Goal: Transaction & Acquisition: Obtain resource

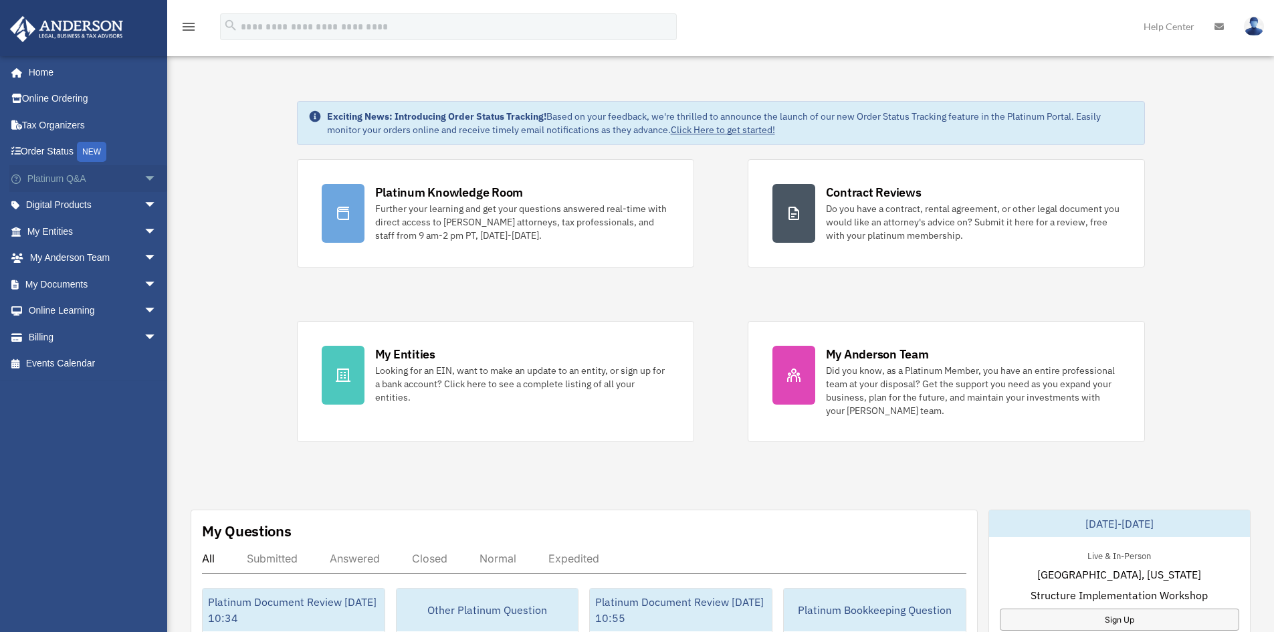
click at [152, 179] on span "arrow_drop_down" at bounding box center [157, 178] width 27 height 27
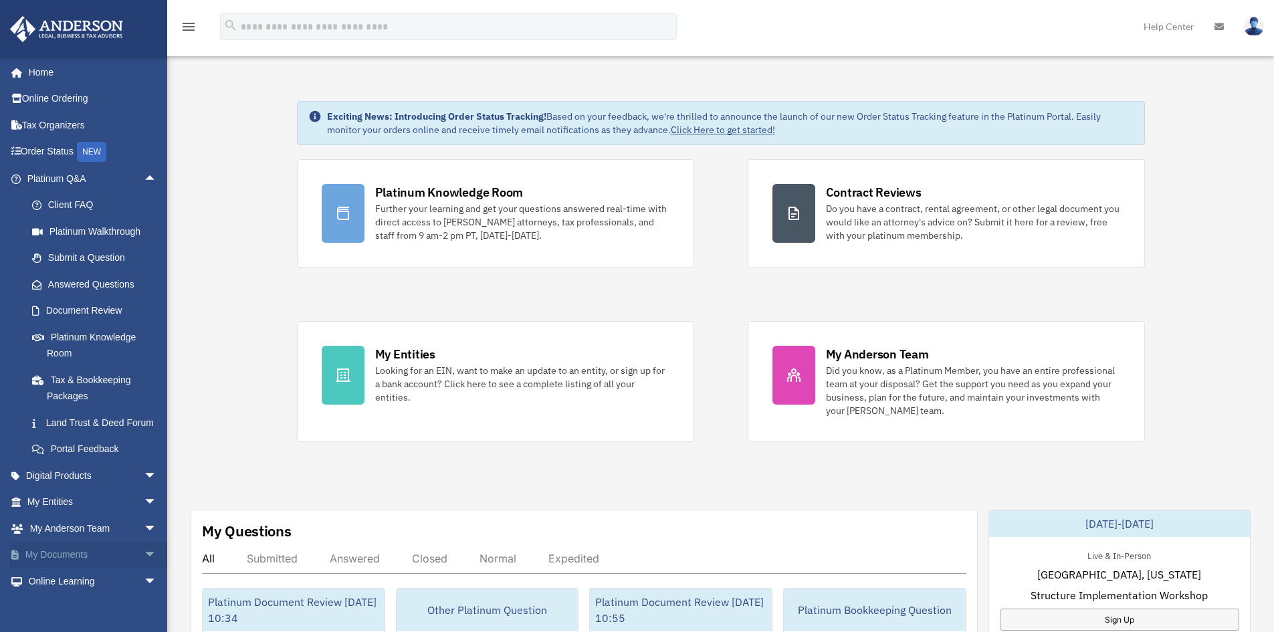
click at [144, 566] on span "arrow_drop_down" at bounding box center [157, 555] width 27 height 27
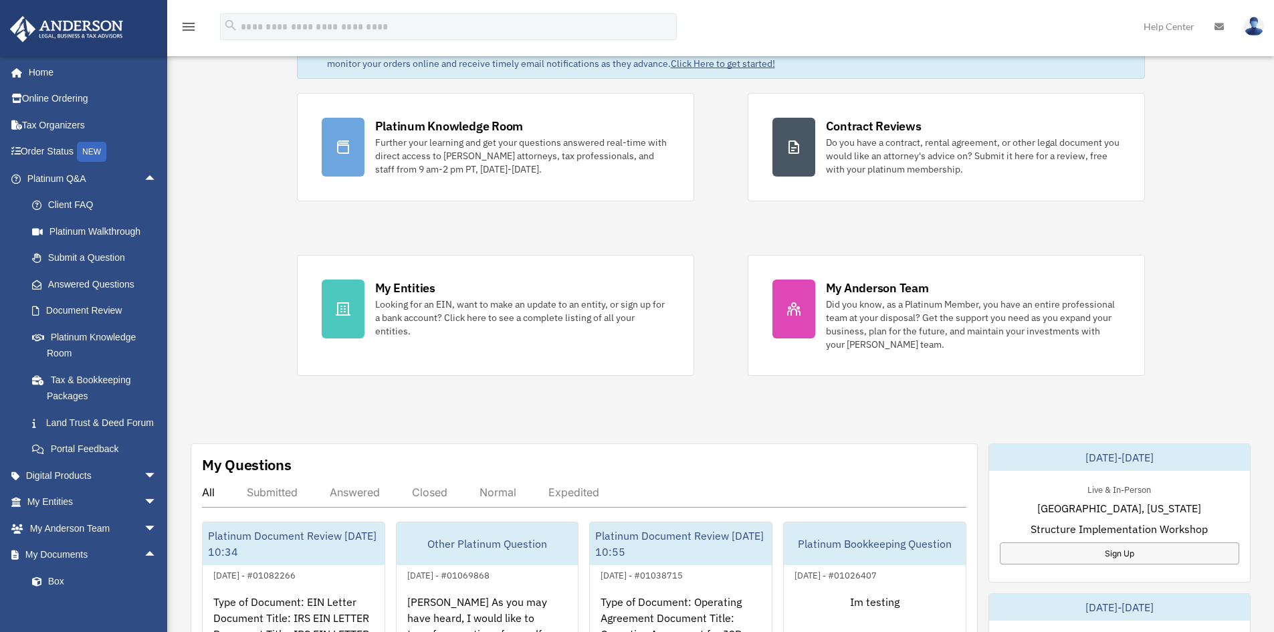
scroll to position [67, 0]
click at [144, 569] on span "arrow_drop_up" at bounding box center [157, 555] width 27 height 27
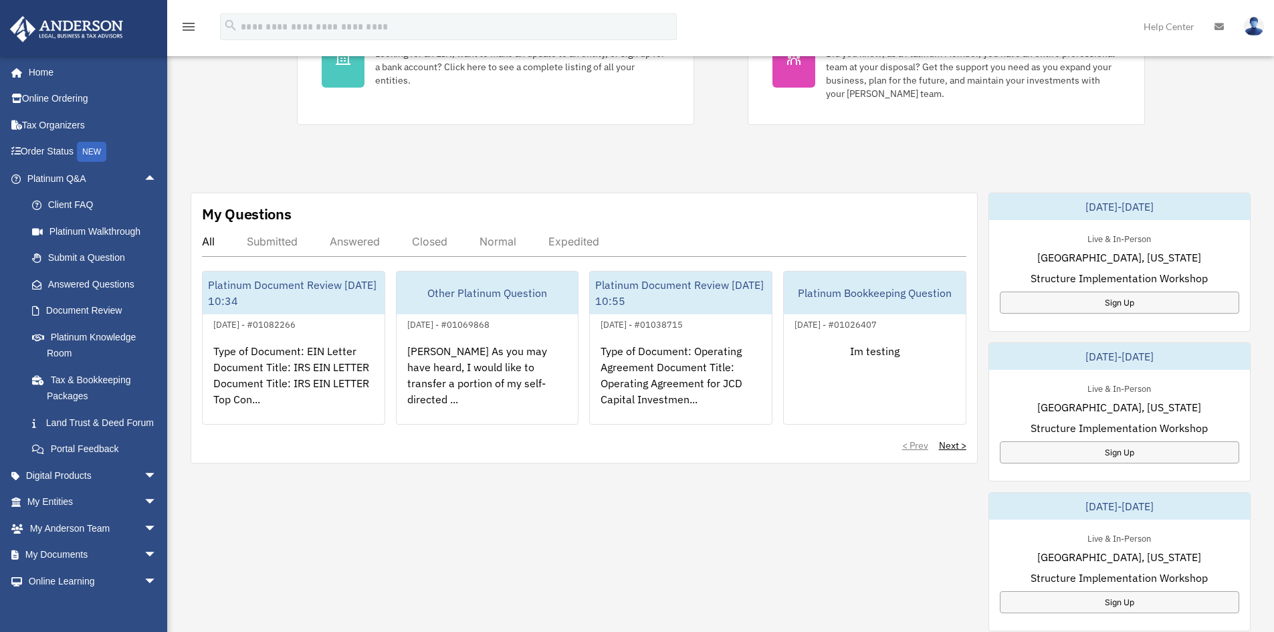
scroll to position [334, 0]
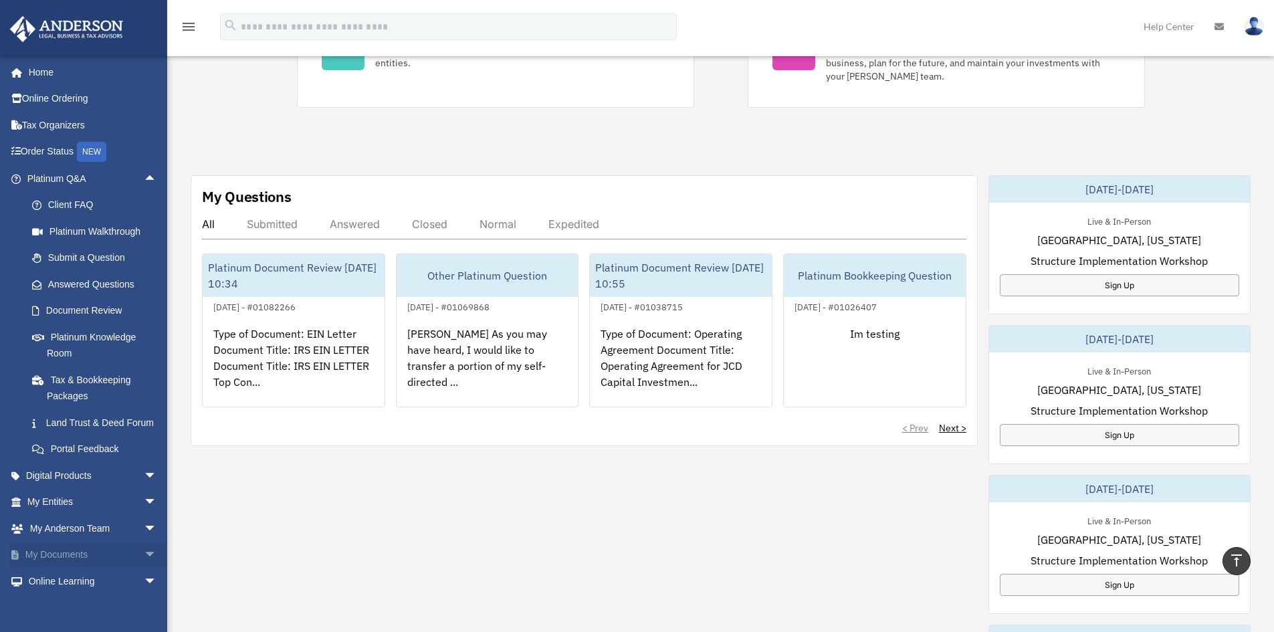
click at [144, 568] on span "arrow_drop_down" at bounding box center [157, 555] width 27 height 27
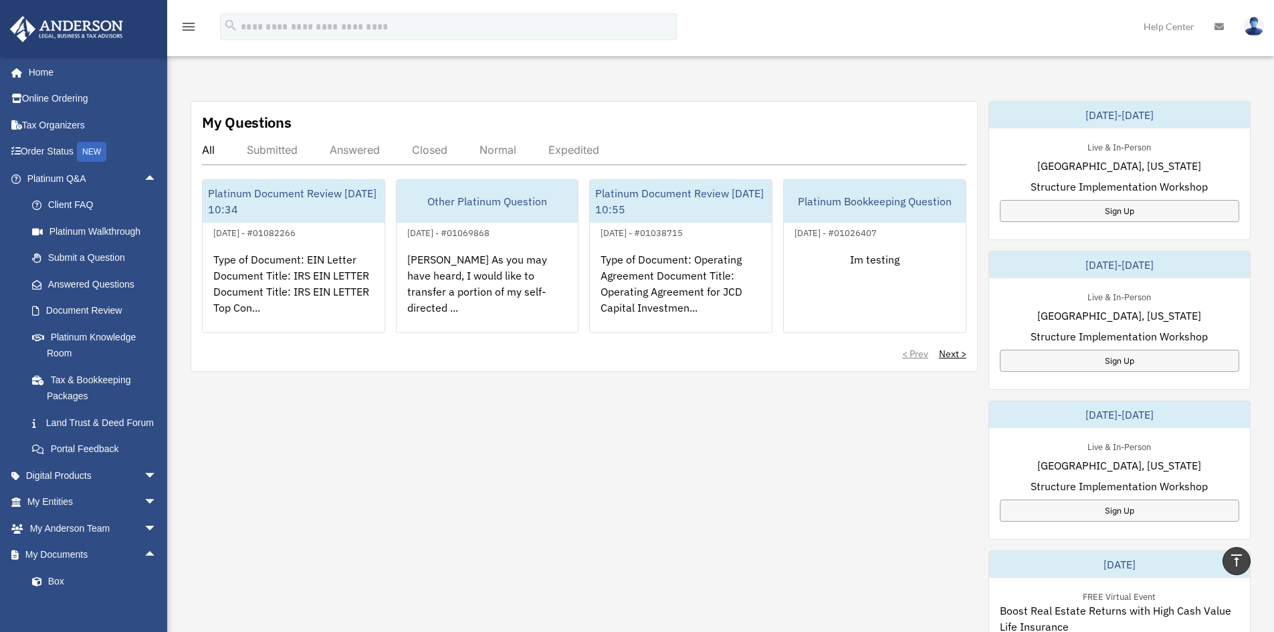
scroll to position [602, 0]
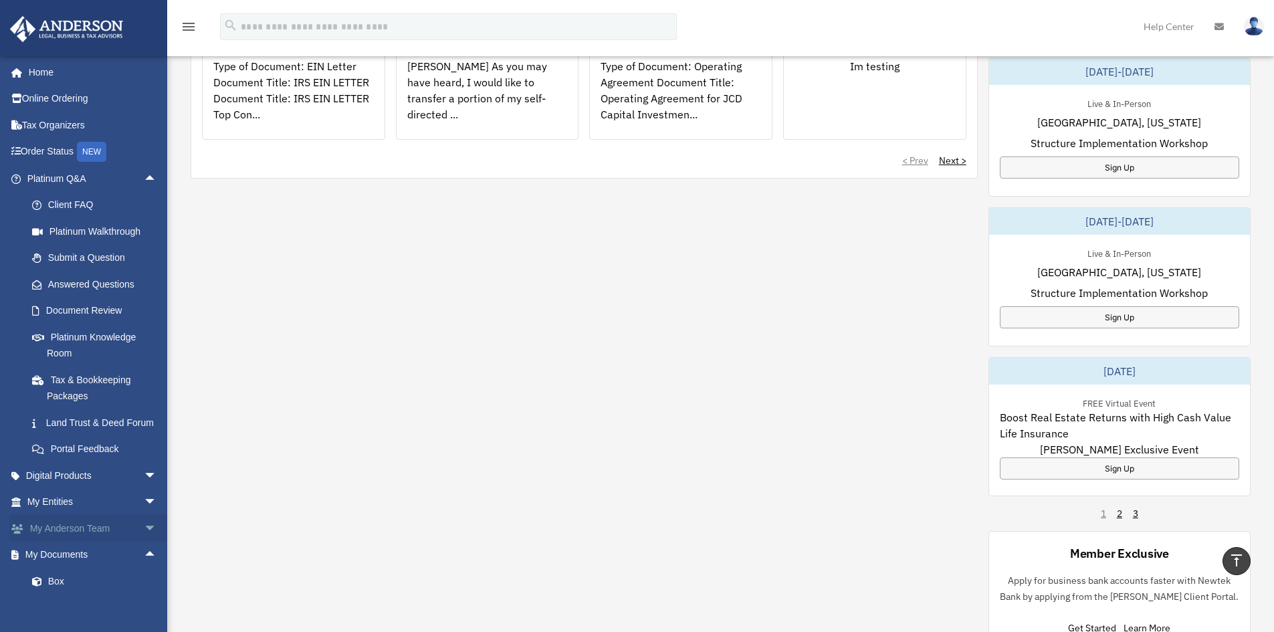
click at [144, 542] on span "arrow_drop_down" at bounding box center [157, 528] width 27 height 27
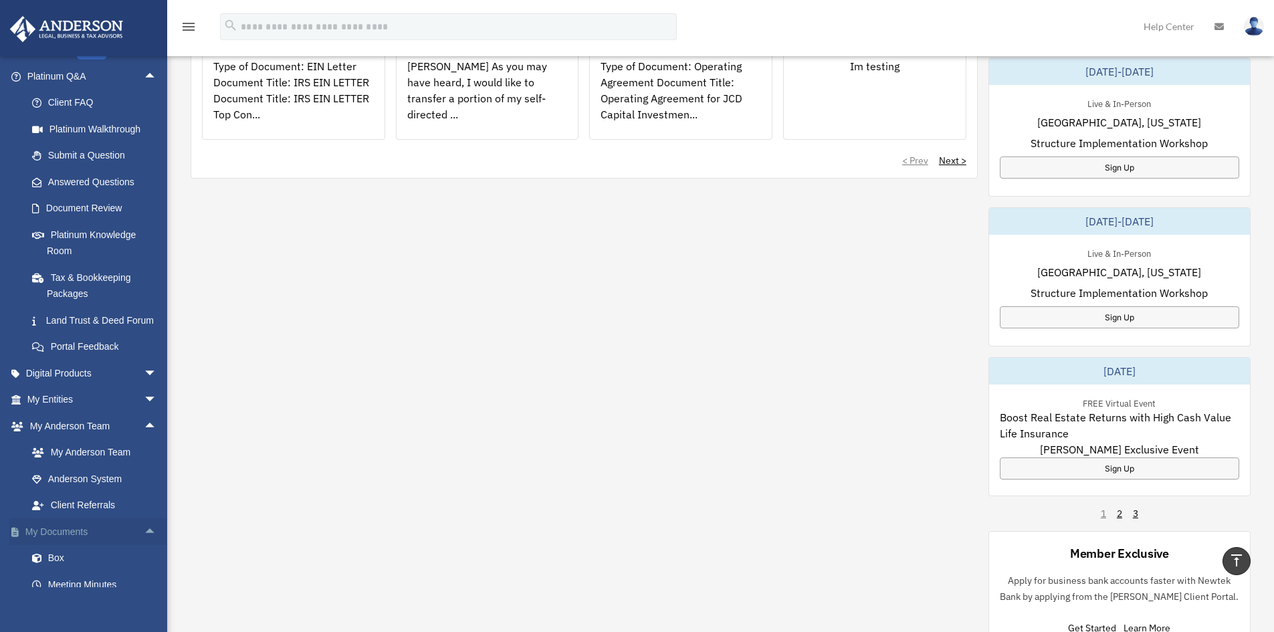
scroll to position [134, 0]
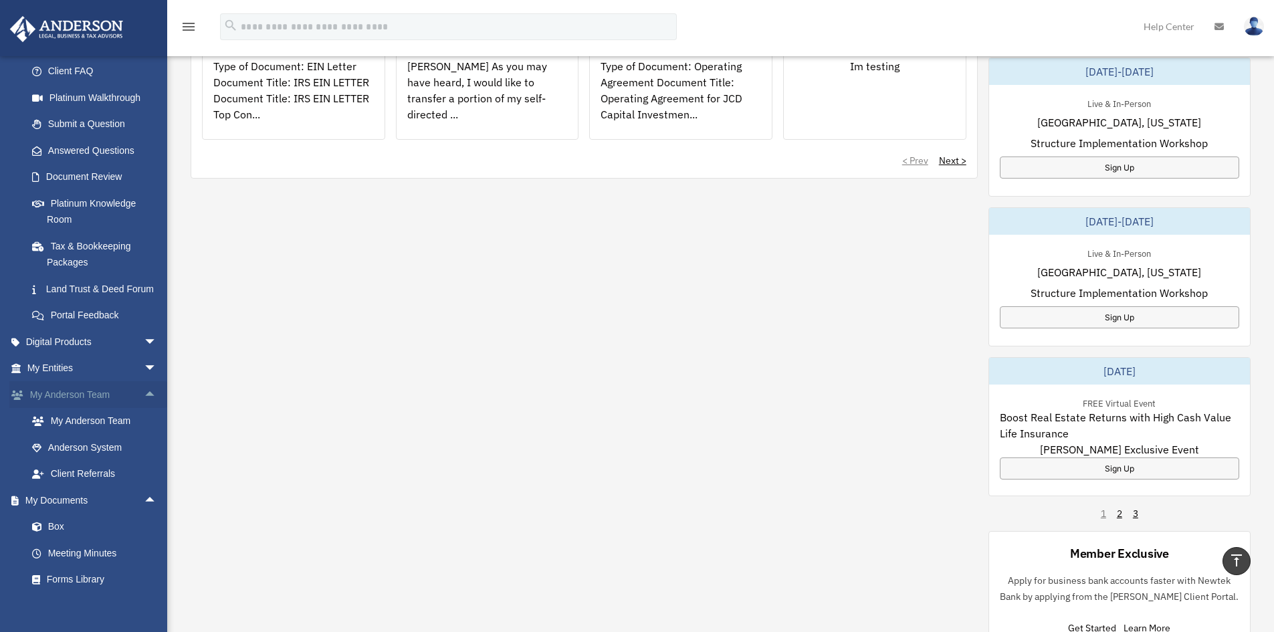
click at [144, 409] on span "arrow_drop_up" at bounding box center [157, 394] width 27 height 27
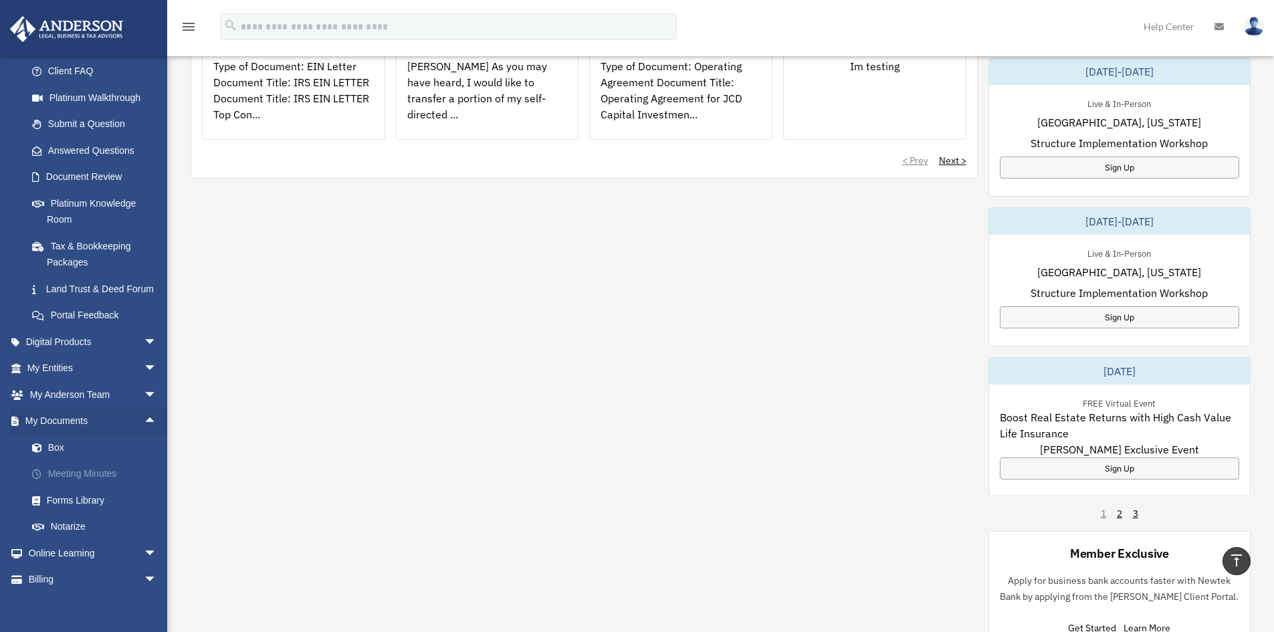
click at [95, 484] on link "Meeting Minutes" at bounding box center [98, 474] width 158 height 27
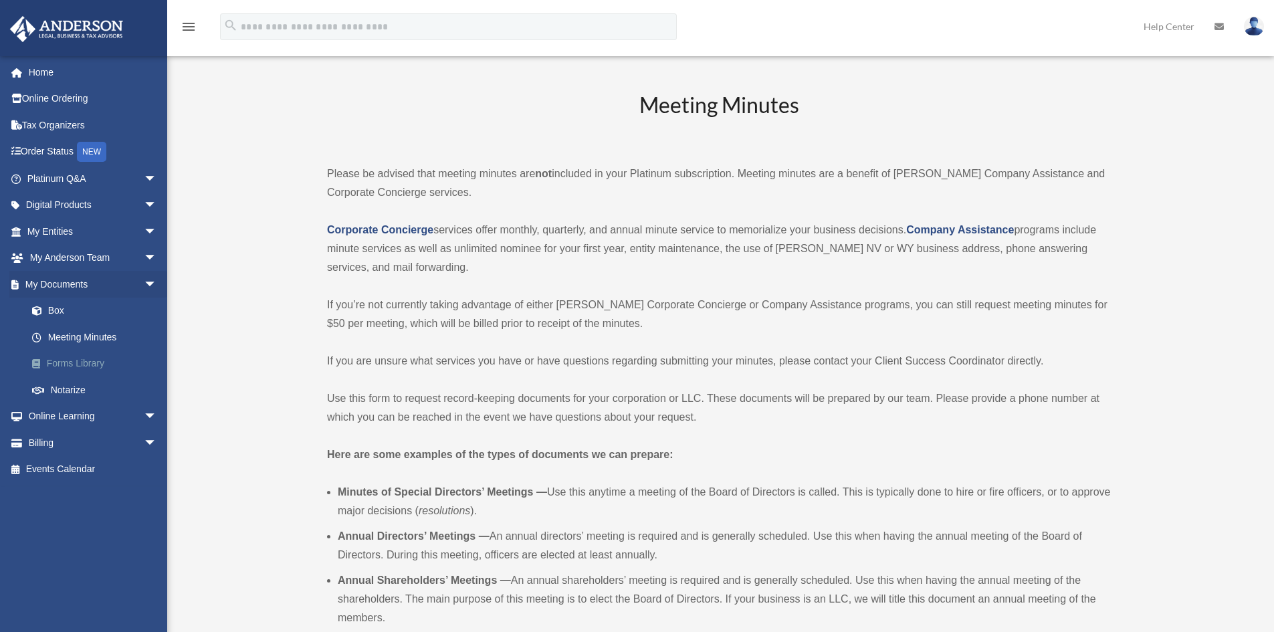
click at [88, 366] on link "Forms Library" at bounding box center [98, 363] width 158 height 27
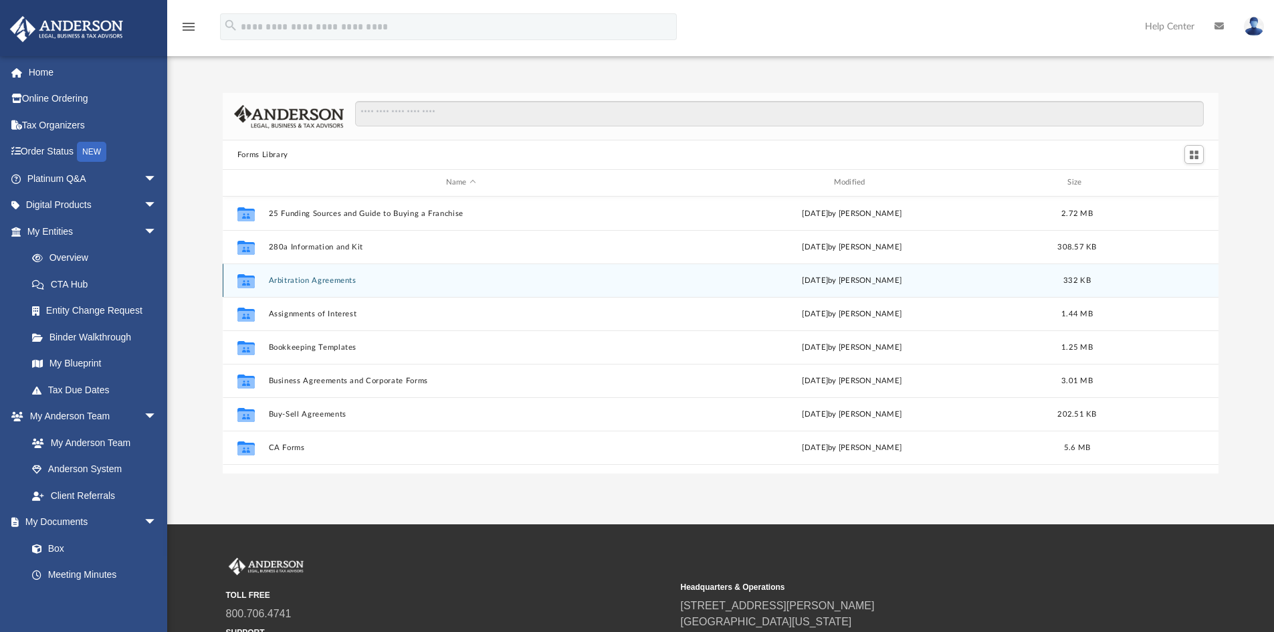
scroll to position [294, 986]
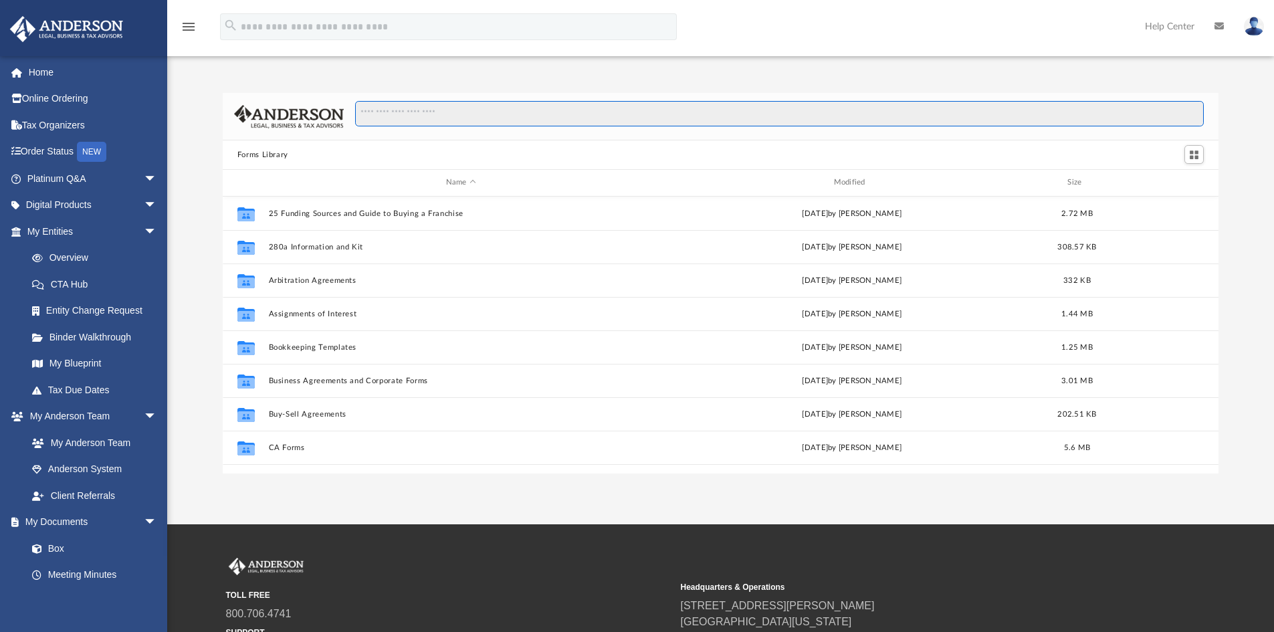
click at [386, 116] on input "Search files and folders" at bounding box center [779, 113] width 849 height 25
type input "**********"
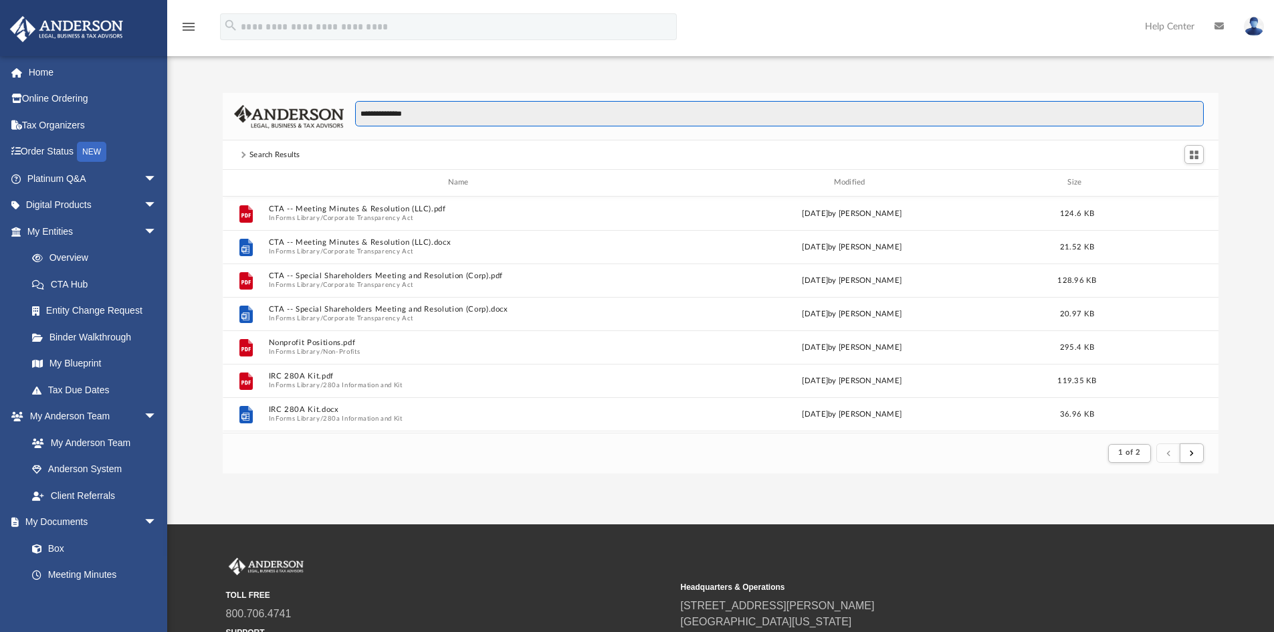
scroll to position [253, 986]
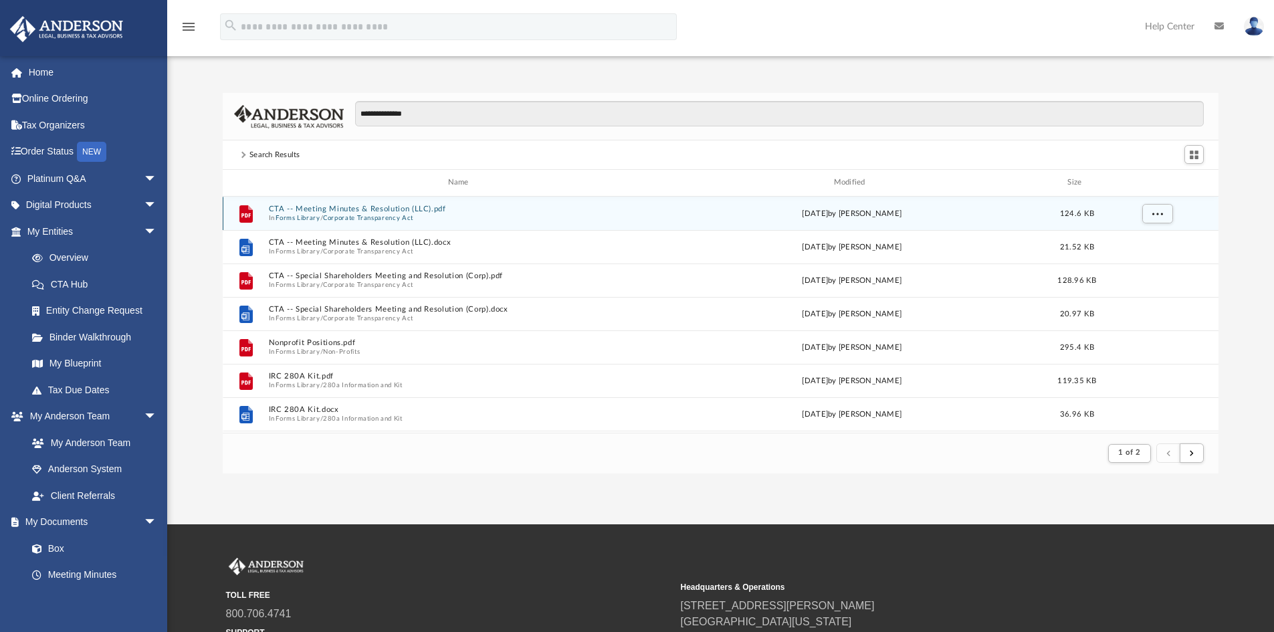
click at [387, 209] on button "CTA -- Meeting Minutes & Resolution (LLC).pdf" at bounding box center [460, 209] width 385 height 9
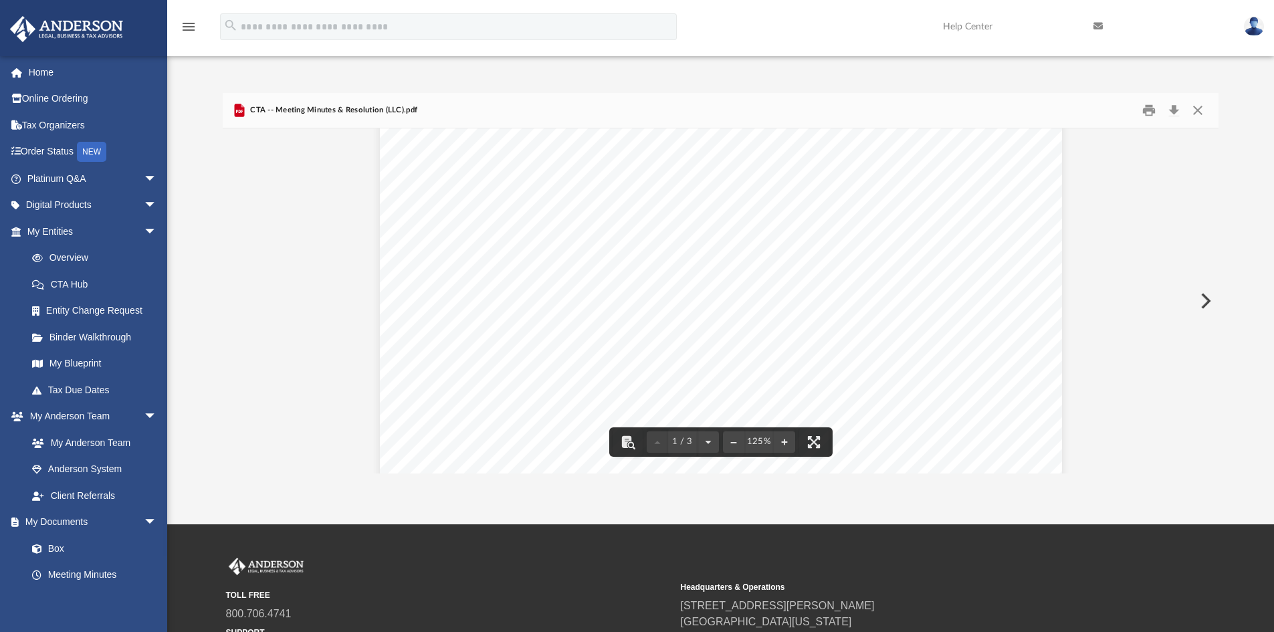
scroll to position [401, 0]
click at [1203, 103] on button "Close" at bounding box center [1198, 110] width 24 height 21
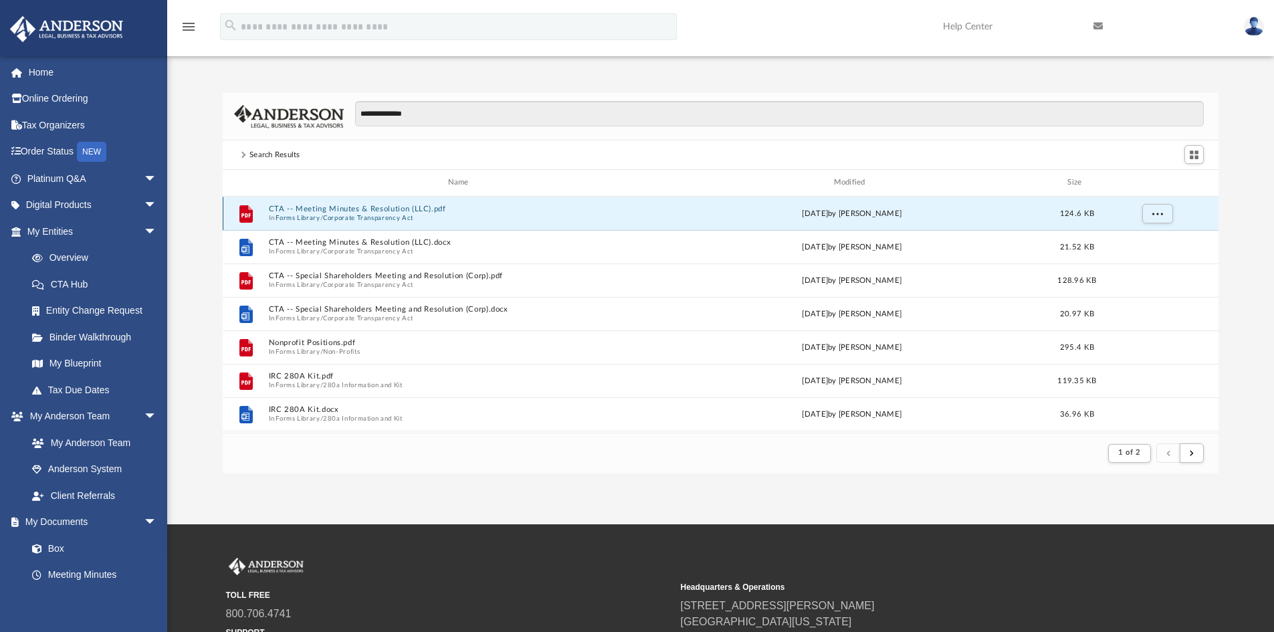
click at [392, 211] on button "CTA -- Meeting Minutes & Resolution (LLC).pdf" at bounding box center [460, 209] width 385 height 9
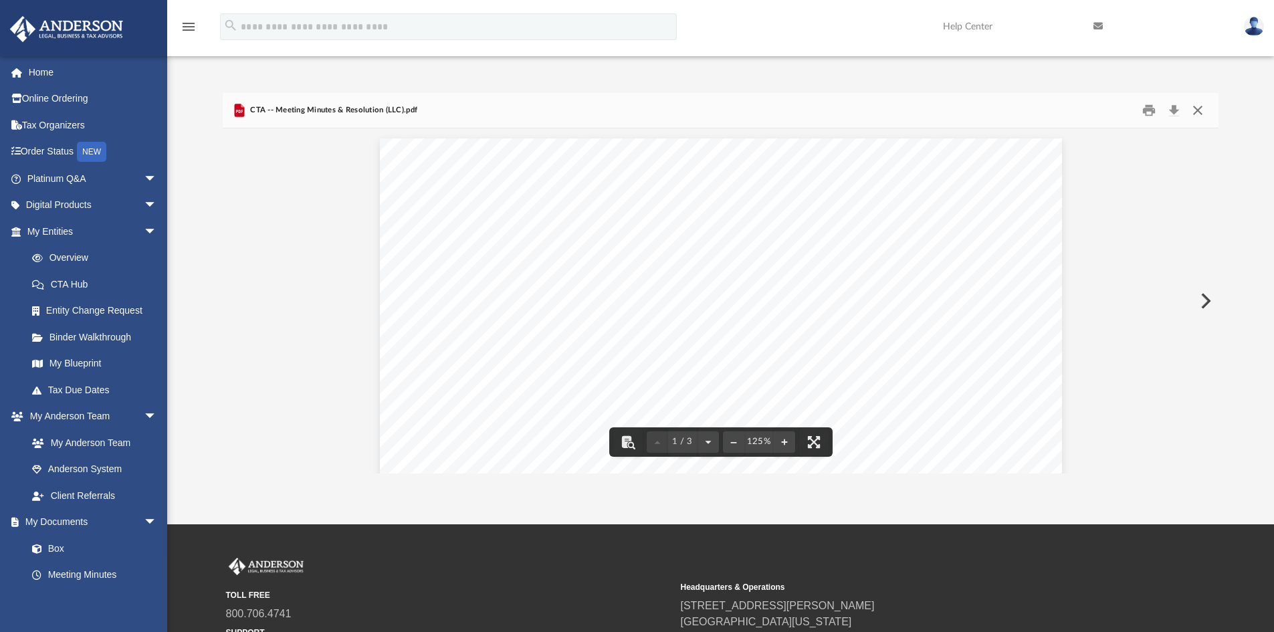
click at [1198, 112] on button "Close" at bounding box center [1198, 110] width 24 height 21
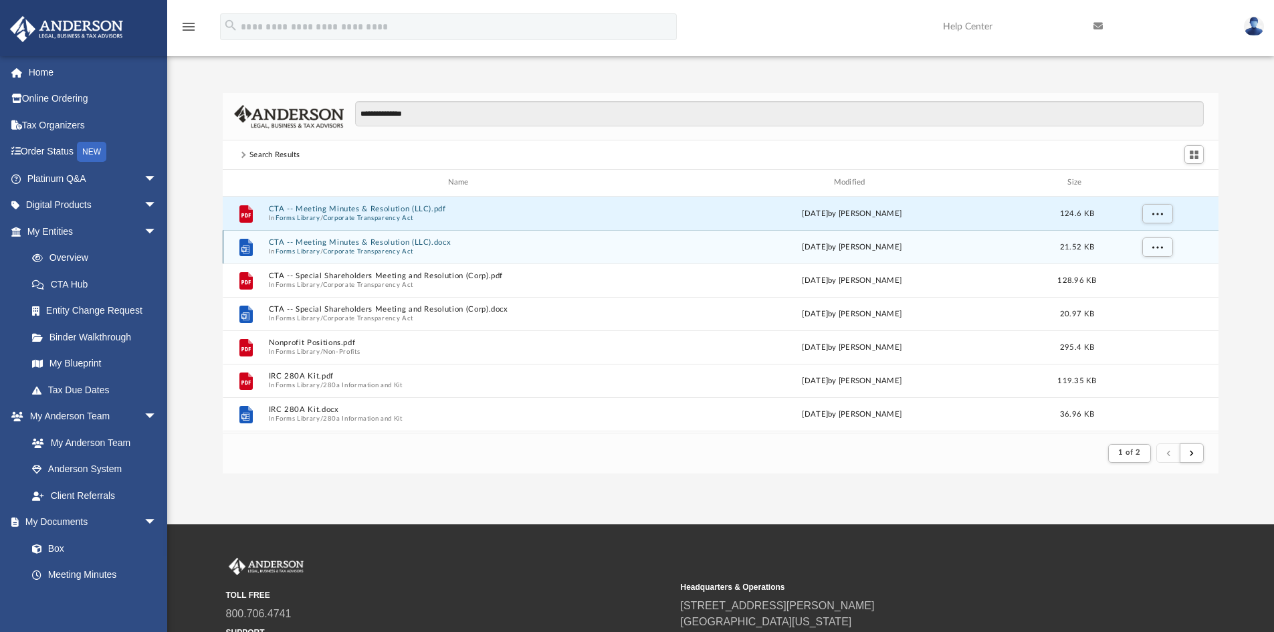
click at [392, 245] on button "CTA -- Meeting Minutes & Resolution (LLC).docx" at bounding box center [460, 242] width 385 height 9
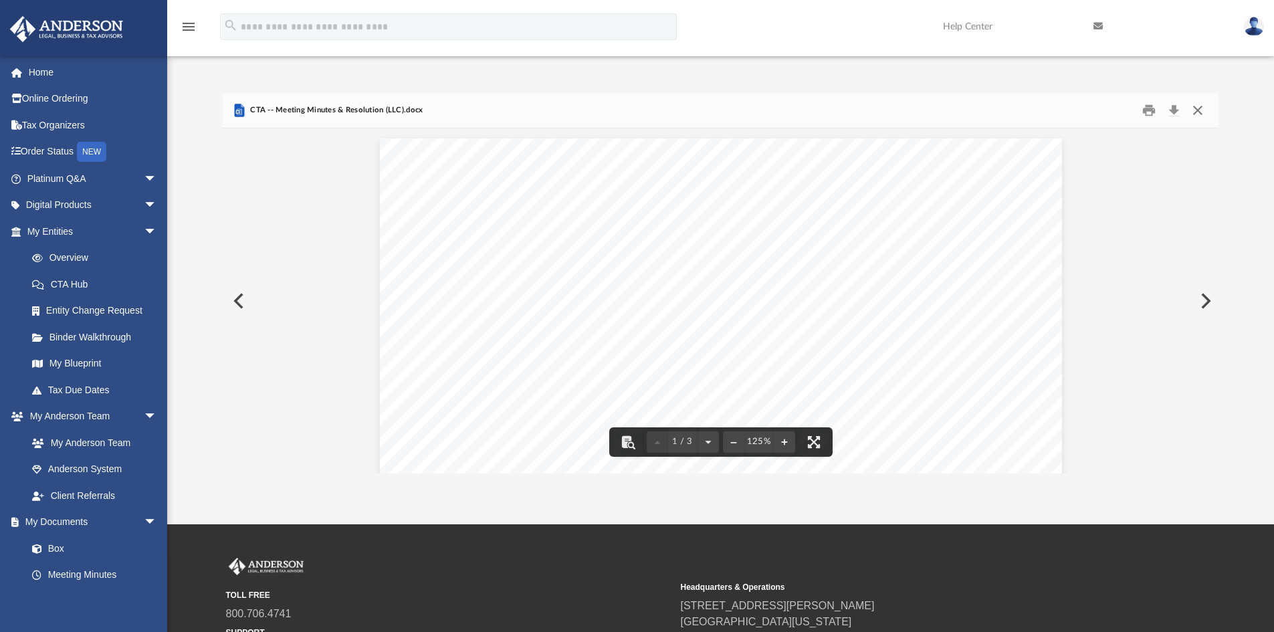
click at [1200, 112] on button "Close" at bounding box center [1198, 110] width 24 height 21
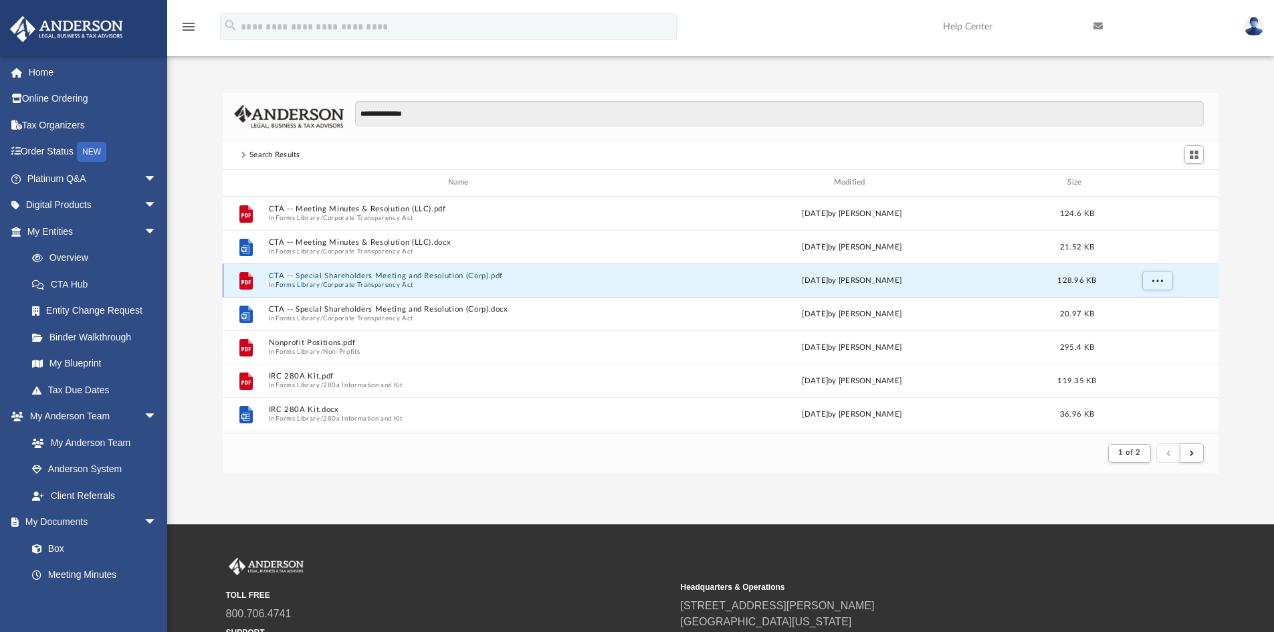
click at [382, 276] on button "CTA -- Special Shareholders Meeting and Resolution (Corp).pdf" at bounding box center [460, 276] width 385 height 9
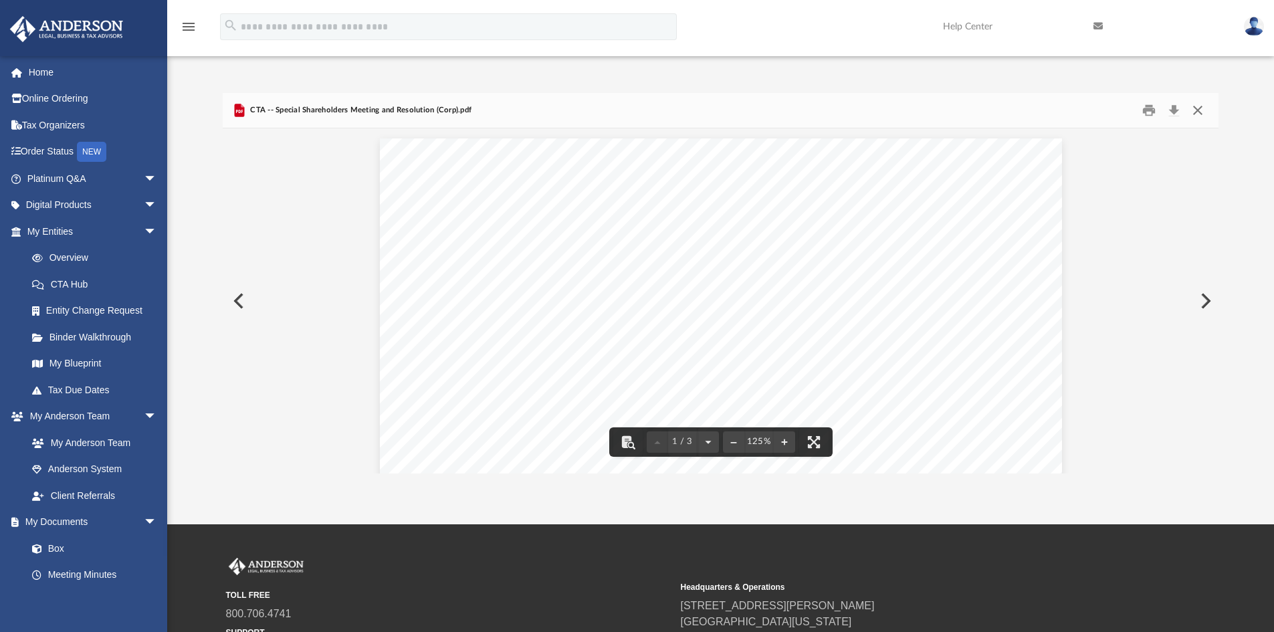
click at [1205, 104] on button "Close" at bounding box center [1198, 110] width 24 height 21
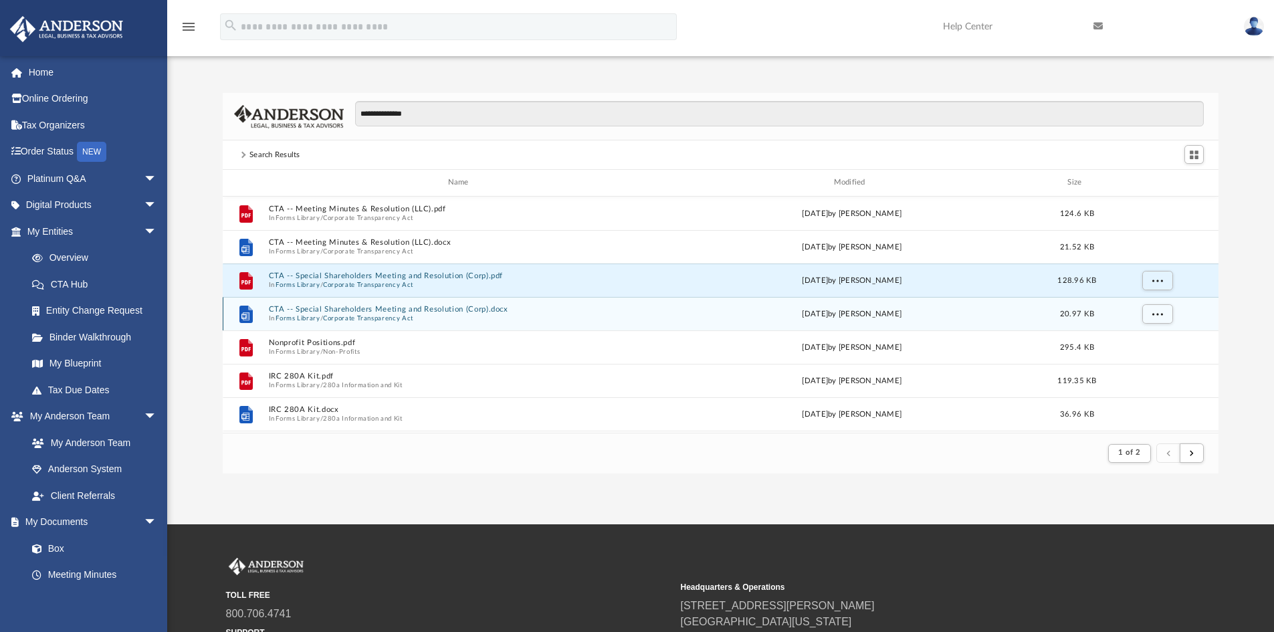
click at [407, 314] on button "Corporate Transparency Act" at bounding box center [368, 318] width 90 height 9
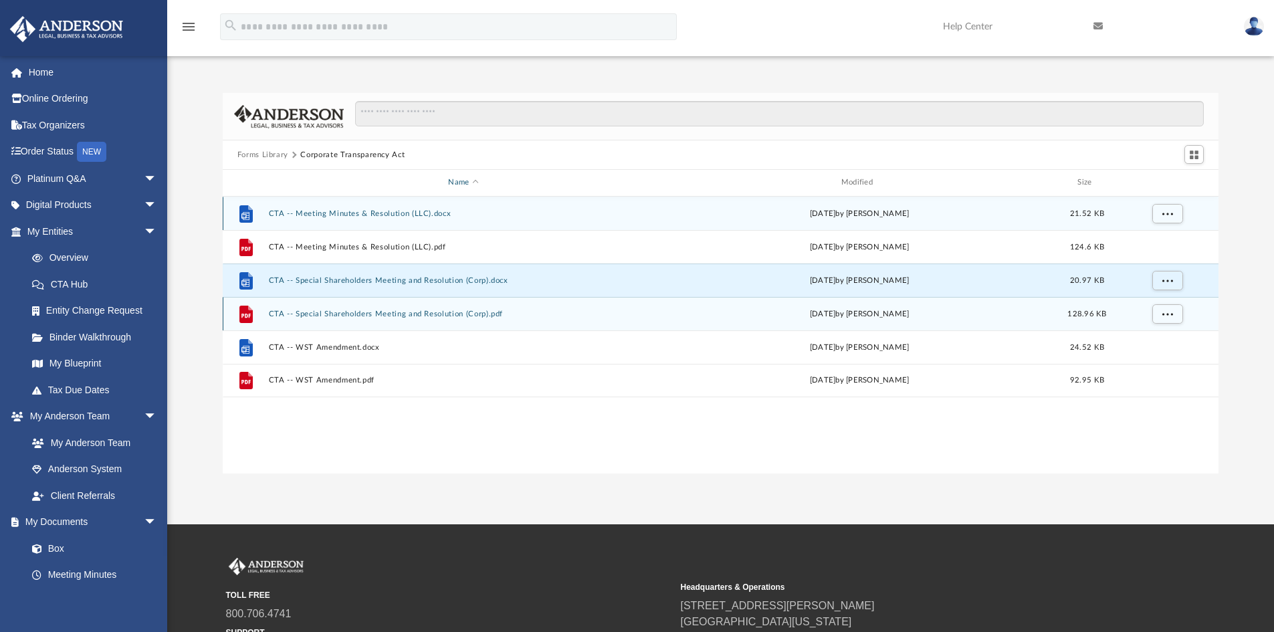
scroll to position [294, 986]
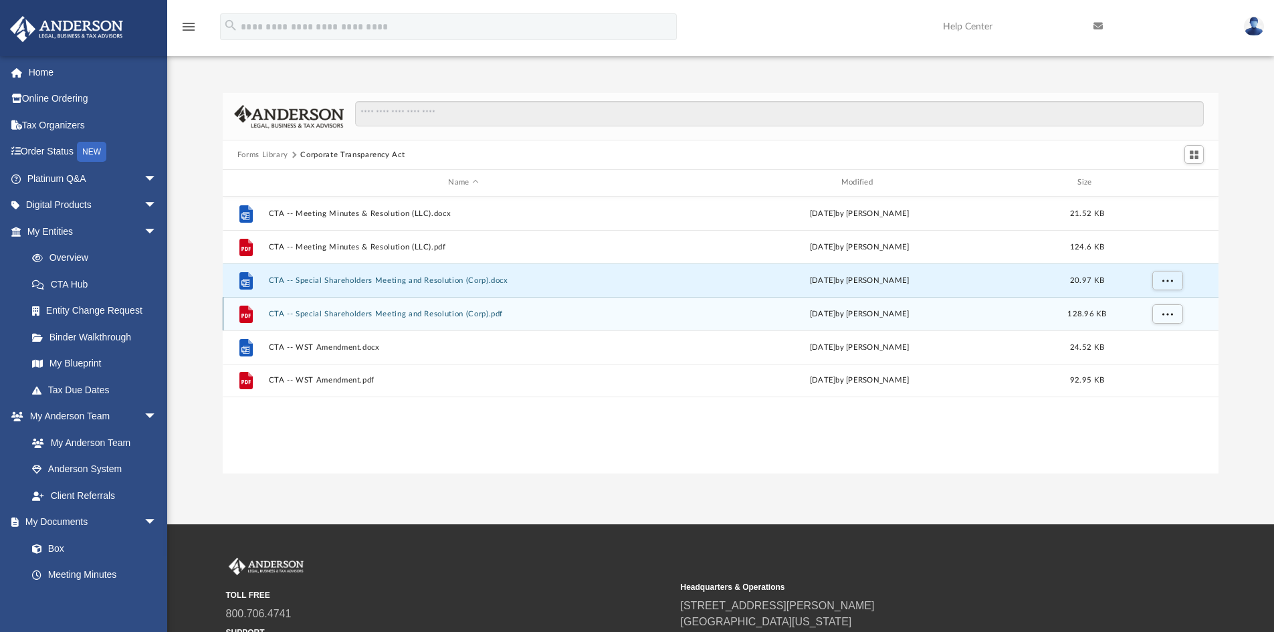
click at [258, 153] on button "Forms Library" at bounding box center [262, 155] width 51 height 12
